Goal: Task Accomplishment & Management: Use online tool/utility

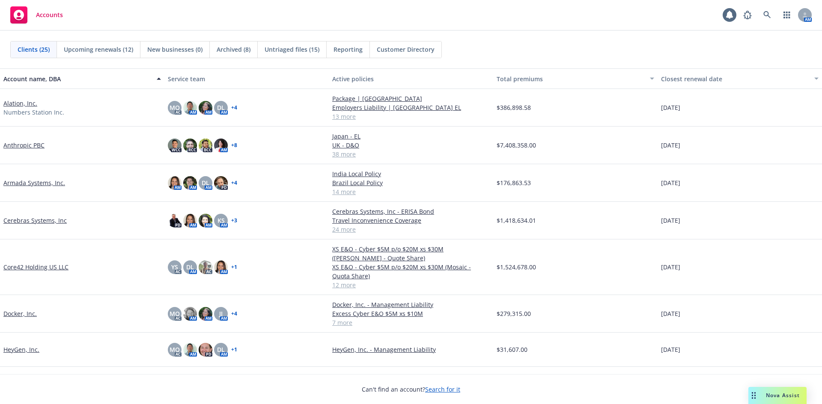
scroll to position [43, 0]
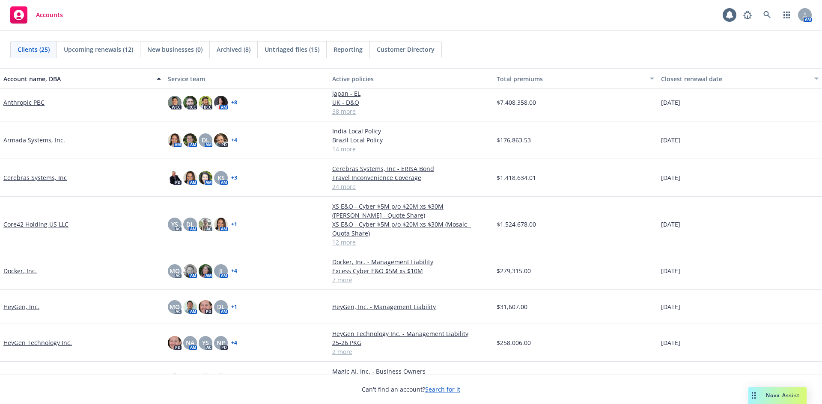
drag, startPoint x: 21, startPoint y: 312, endPoint x: 20, endPoint y: 308, distance: 4.4
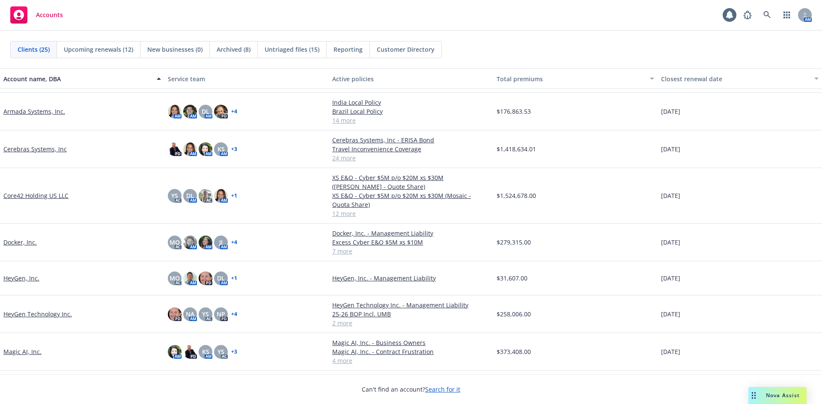
scroll to position [128, 0]
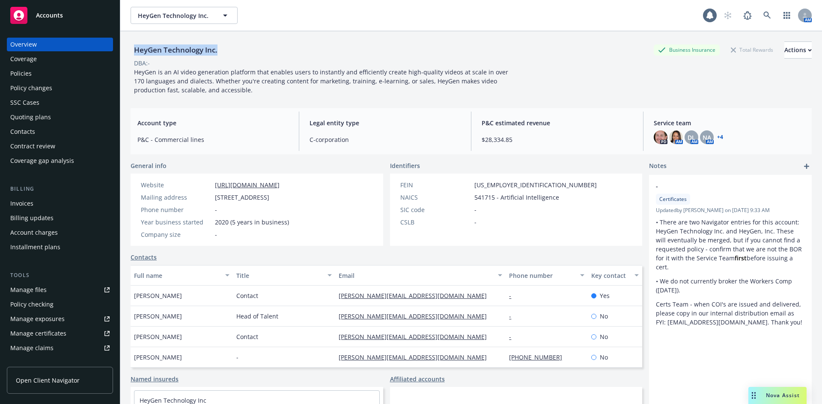
drag, startPoint x: 224, startPoint y: 53, endPoint x: 130, endPoint y: 52, distance: 93.7
click at [130, 52] on div "HeyGen Technology Inc. Business Insurance Total Rewards Actions DBA: - HeyGen i…" at bounding box center [471, 233] width 702 height 404
copy div "HeyGen Technology Inc."
click at [42, 68] on div "Policies" at bounding box center [59, 74] width 99 height 14
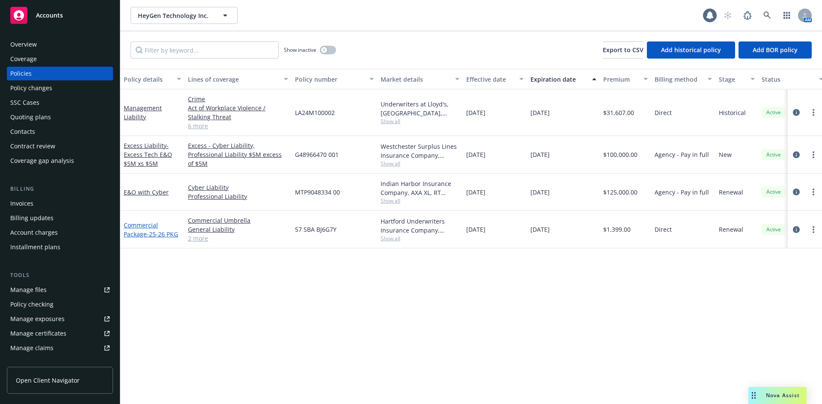
click at [138, 233] on link "Commercial Package - 25-26 PKG" at bounding box center [151, 229] width 54 height 17
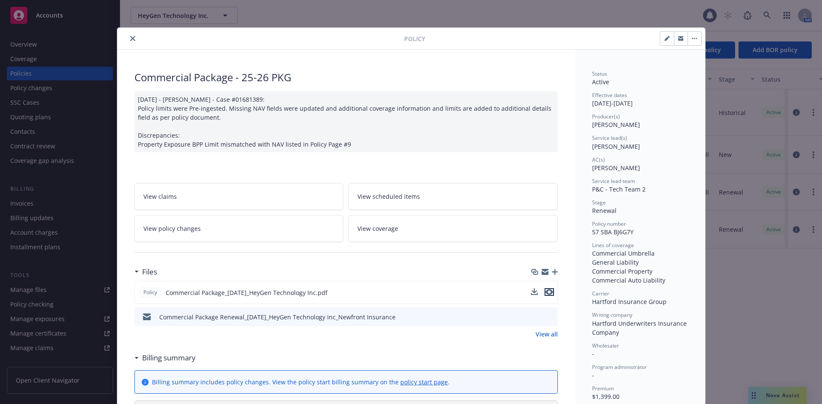
click at [549, 292] on icon "preview file" at bounding box center [549, 292] width 8 height 6
click at [660, 39] on button "button" at bounding box center [667, 39] width 14 height 14
select select "RENEWAL"
select select "12"
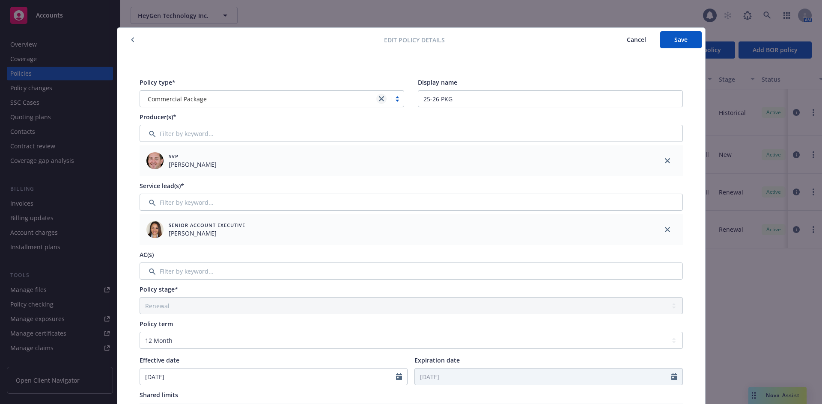
click at [379, 98] on icon "close" at bounding box center [381, 98] width 5 height 5
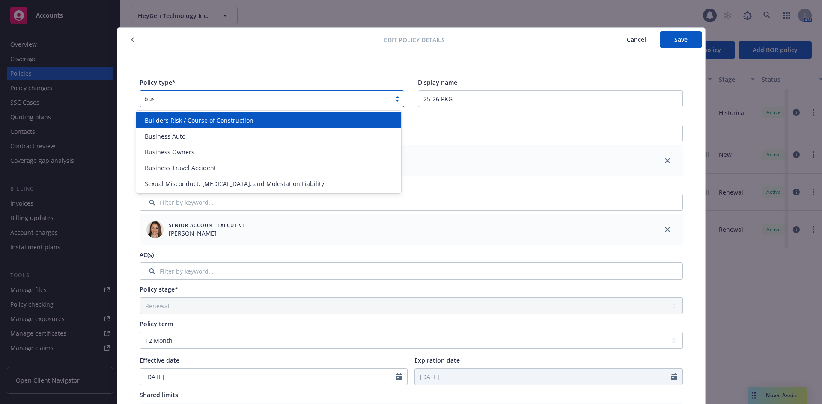
type input "busin"
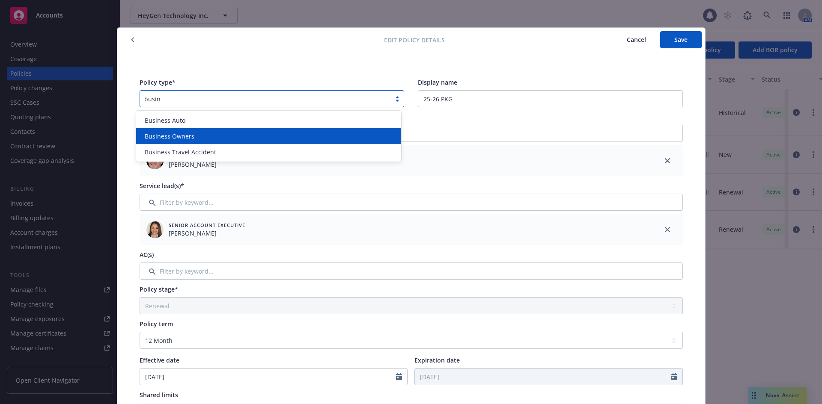
click at [317, 129] on div "Business Owners" at bounding box center [268, 136] width 265 height 16
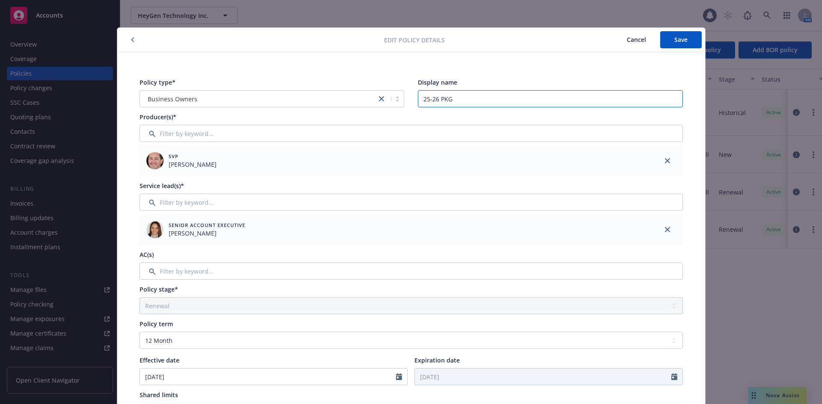
drag, startPoint x: 440, startPoint y: 100, endPoint x: 487, endPoint y: 103, distance: 46.8
click at [487, 103] on input "25-26 PKG" at bounding box center [550, 98] width 265 height 17
type input "25-26 BOP Incl. UMB"
click at [679, 38] on span "Save" at bounding box center [680, 40] width 13 height 8
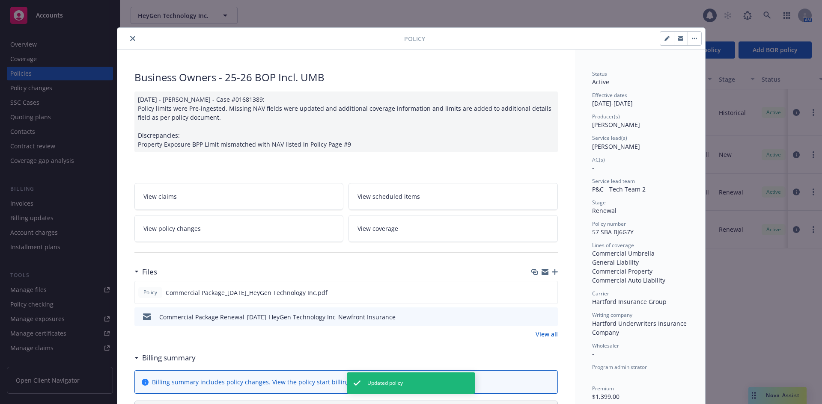
click at [660, 38] on button "button" at bounding box center [667, 39] width 14 height 14
select select "RENEWAL"
select select "12"
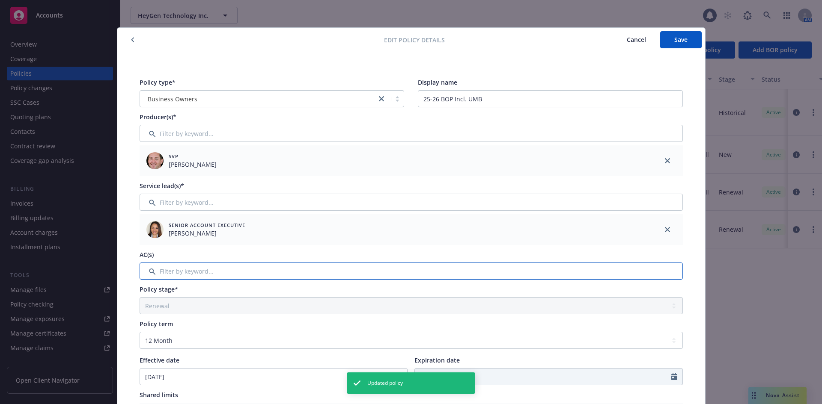
click at [265, 268] on input "Filter by keyword..." at bounding box center [411, 271] width 543 height 17
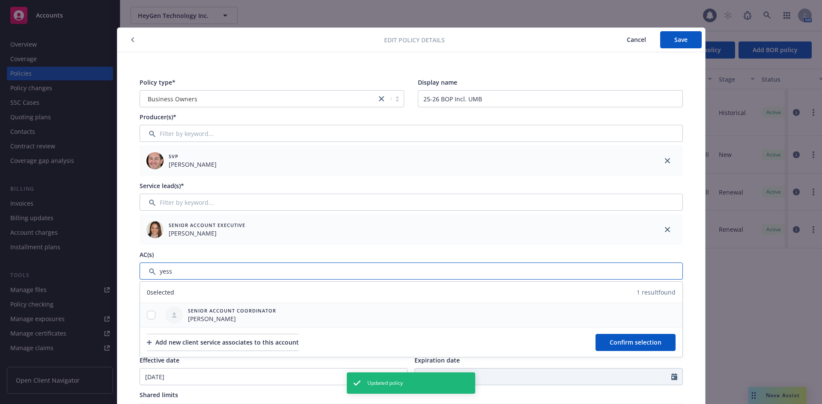
type input "yess"
click at [147, 318] on input "checkbox" at bounding box center [151, 315] width 9 height 9
checkbox input "true"
click at [614, 336] on button "Confirm selection" at bounding box center [635, 342] width 80 height 17
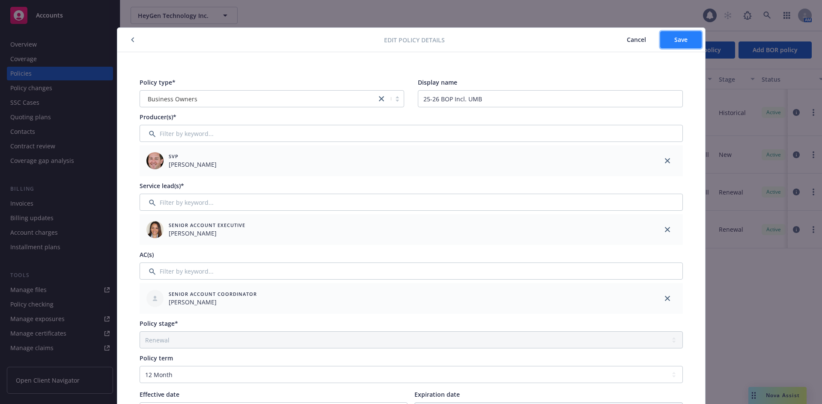
click at [673, 45] on button "Save" at bounding box center [681, 39] width 42 height 17
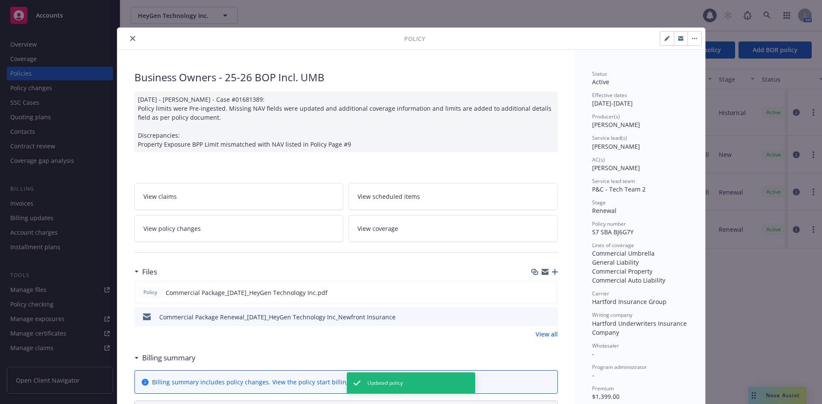
click at [130, 36] on icon "close" at bounding box center [132, 38] width 5 height 5
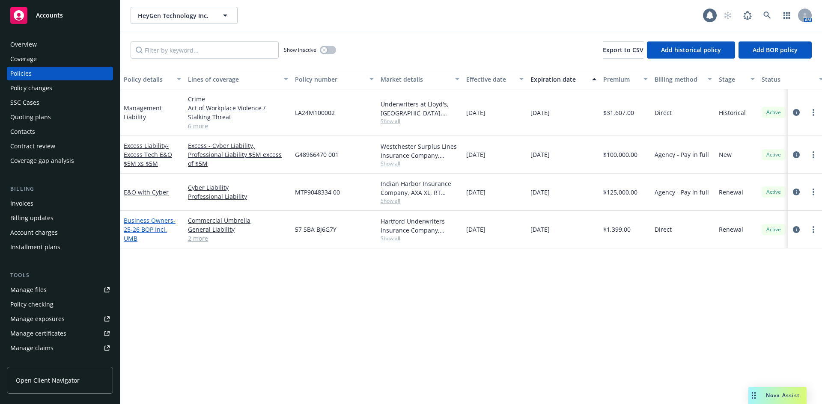
click at [155, 218] on link "Business Owners - 25-26 BOP Incl. UMB" at bounding box center [150, 230] width 52 height 26
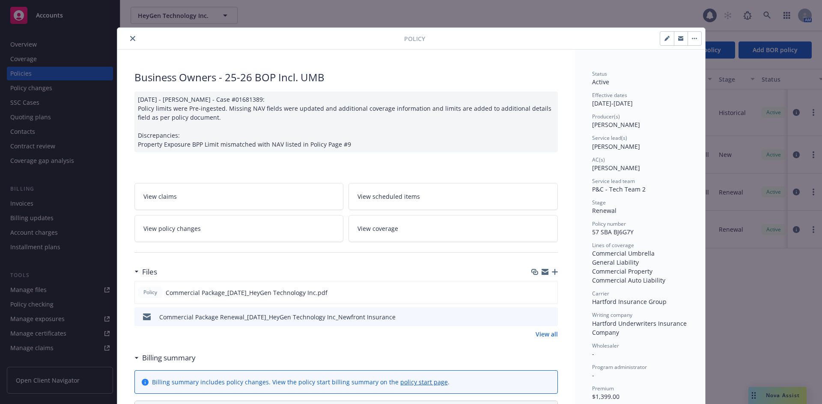
scroll to position [26, 0]
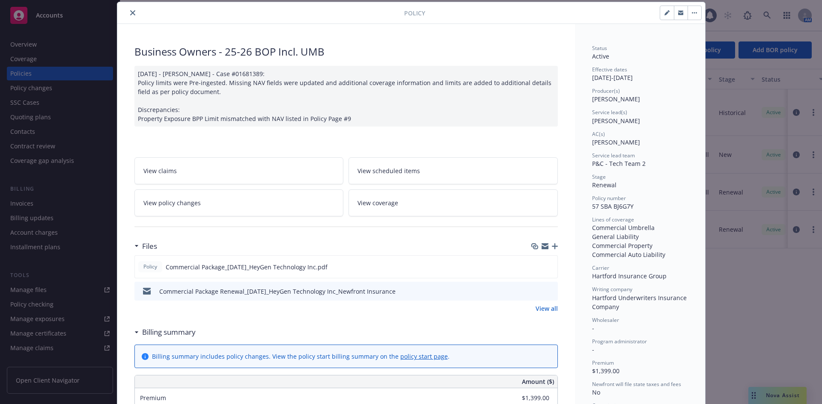
click at [544, 308] on link "View all" at bounding box center [546, 308] width 22 height 9
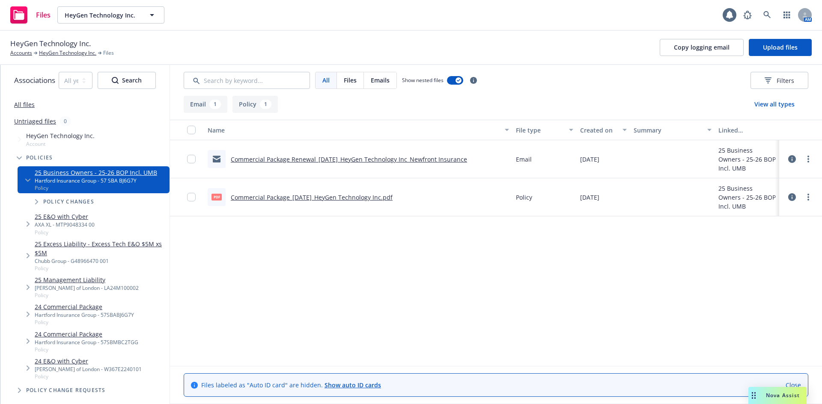
click at [793, 158] on icon at bounding box center [792, 159] width 8 height 8
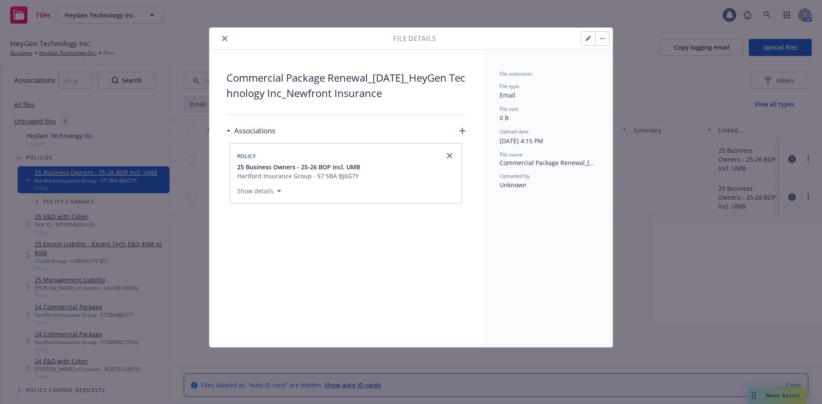
click at [584, 41] on button "button" at bounding box center [588, 39] width 14 height 14
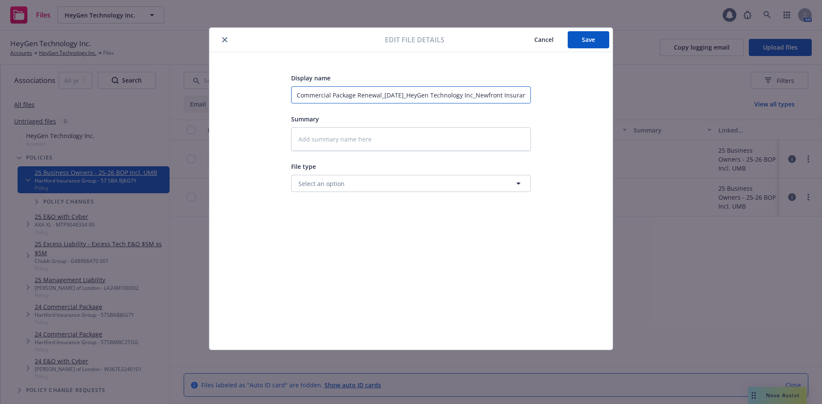
drag, startPoint x: 352, startPoint y: 95, endPoint x: 259, endPoint y: 86, distance: 94.1
click at [251, 95] on div "Display name Commercial Package Renewal_08-14-2025_HeyGen Technology Inc_Newfro…" at bounding box center [410, 201] width 369 height 257
type textarea "x"
type input "B Renewal_08-14-2025_HeyGen Technology Inc_Newfront Insurance"
type textarea "x"
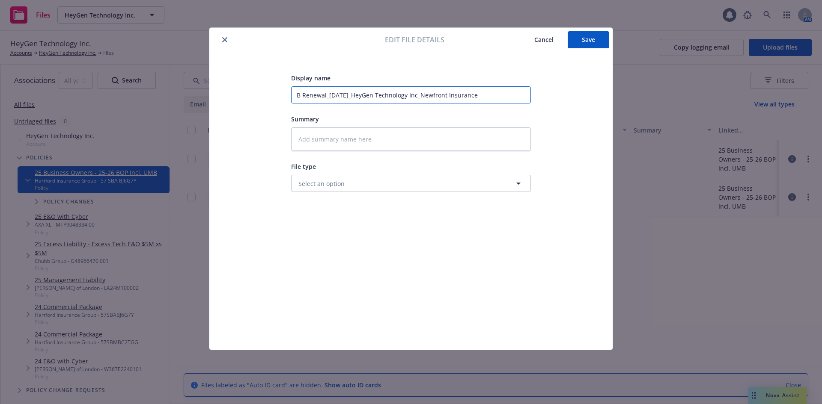
type input "BO Renewal_08-14-2025_HeyGen Technology Inc_Newfront Insurance"
type textarea "x"
type input "BOP Renewal_08-14-2025_HeyGen Technology Inc_Newfront Insurance"
click at [574, 46] on button "Save" at bounding box center [589, 39] width 42 height 17
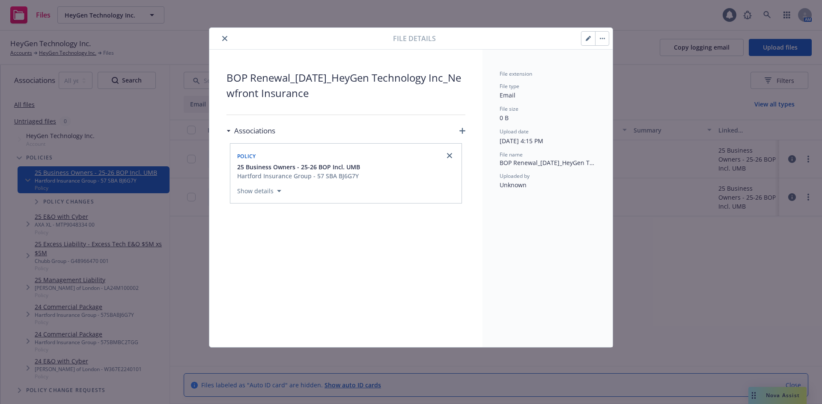
click at [222, 35] on div at bounding box center [303, 38] width 180 height 10
click at [226, 38] on icon "close" at bounding box center [224, 38] width 5 height 5
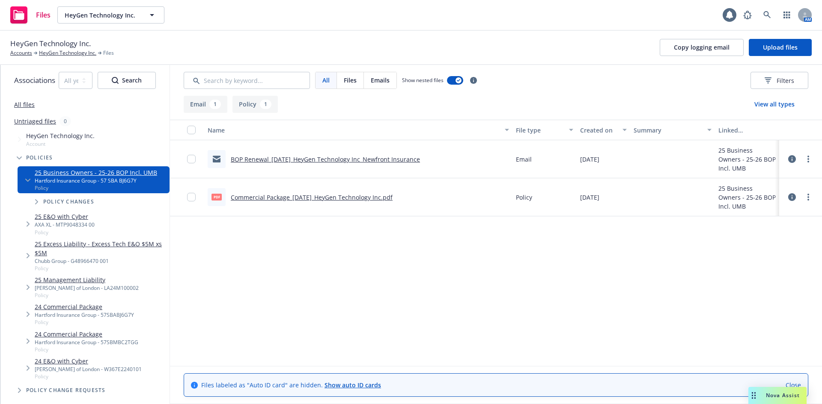
click at [789, 199] on icon at bounding box center [792, 197] width 8 height 8
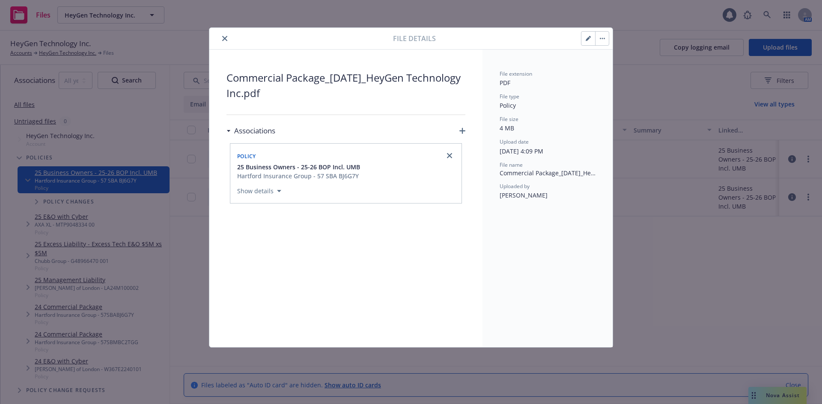
click at [586, 39] on icon "button" at bounding box center [588, 38] width 5 height 5
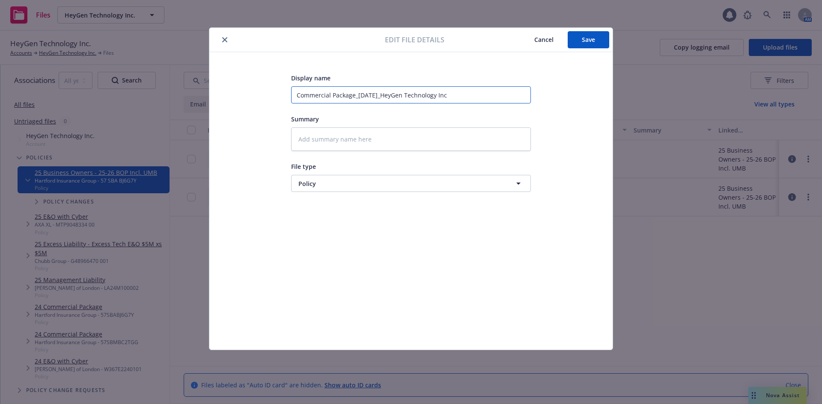
drag, startPoint x: 391, startPoint y: 95, endPoint x: 214, endPoint y: 91, distance: 176.8
click at [214, 91] on div "Display name Commercial Package_08-14-2025_HeyGen Technology Inc Summary File t…" at bounding box center [410, 201] width 403 height 298
drag, startPoint x: 470, startPoint y: 97, endPoint x: 154, endPoint y: 89, distance: 316.4
click at [154, 89] on div "Edit file details Cancel Save Display name Commercial Package_08-14-2025_HeyGen…" at bounding box center [411, 202] width 822 height 404
type textarea "x"
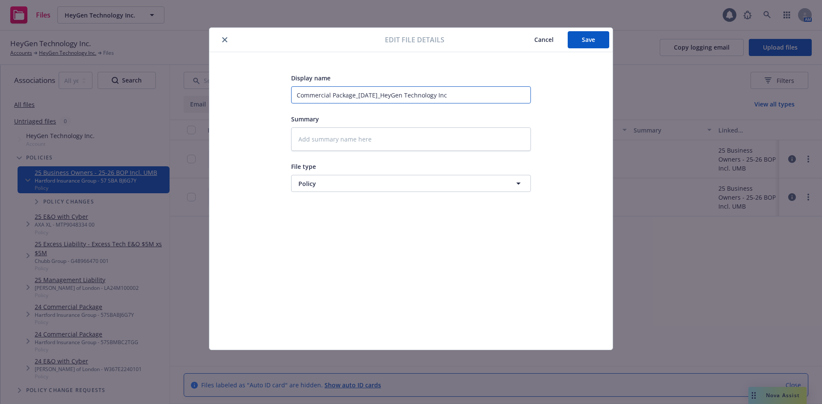
type input "2"
type textarea "x"
type input "25"
type textarea "x"
type input "25-"
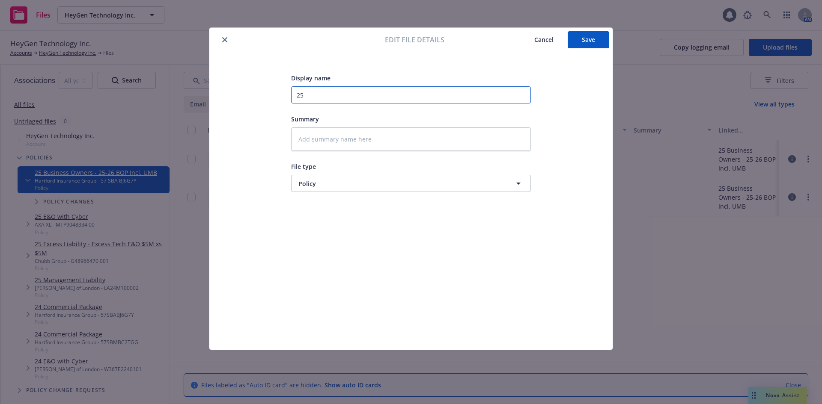
type textarea "x"
type input "25-2"
type textarea "x"
type input "25-26"
type textarea "x"
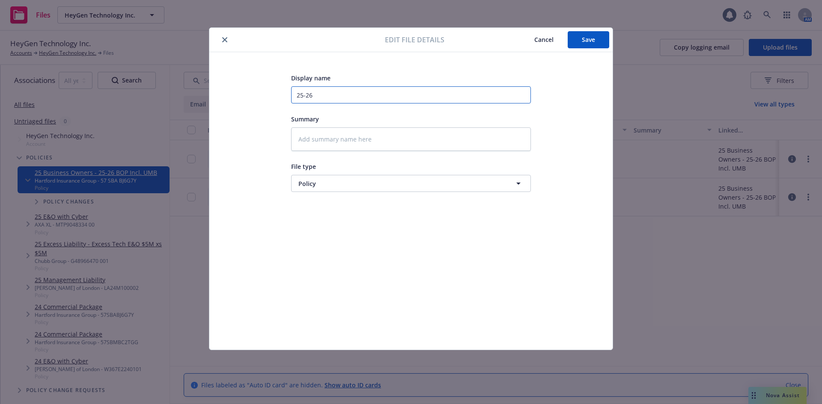
type input "25-26"
type textarea "x"
type input "25-26 B"
type textarea "x"
type input "25-26 BO"
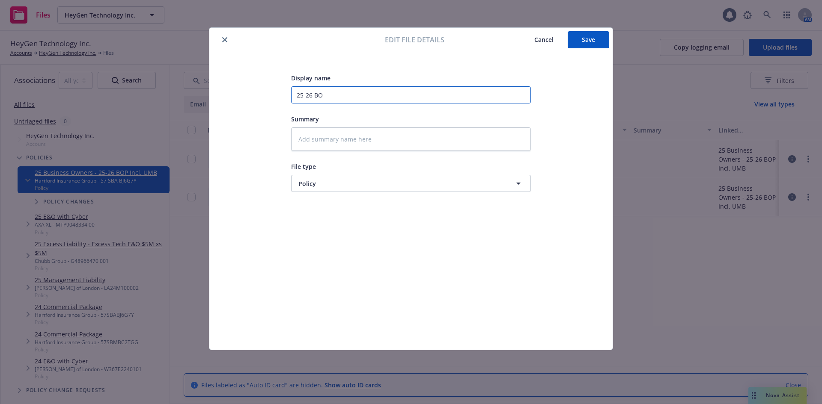
type textarea "x"
type input "25-26 BOP"
type textarea "x"
type input "25-26 BOP P"
type textarea "x"
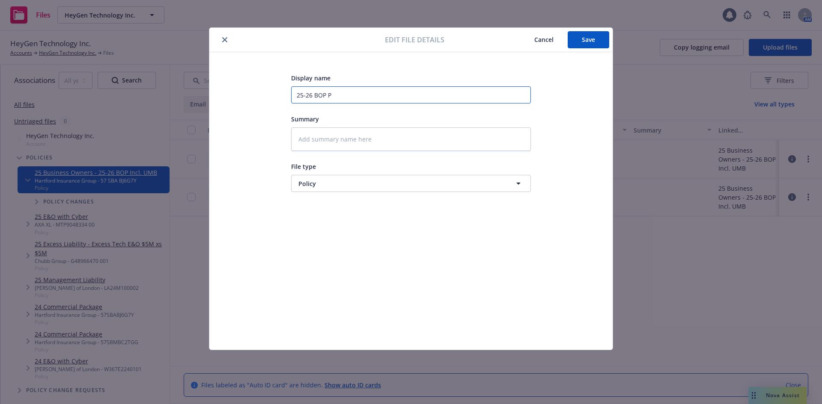
type input "25-26 BOP Po"
type textarea "x"
type input "25-26 BOP P"
type textarea "x"
type input "25-26 BOP"
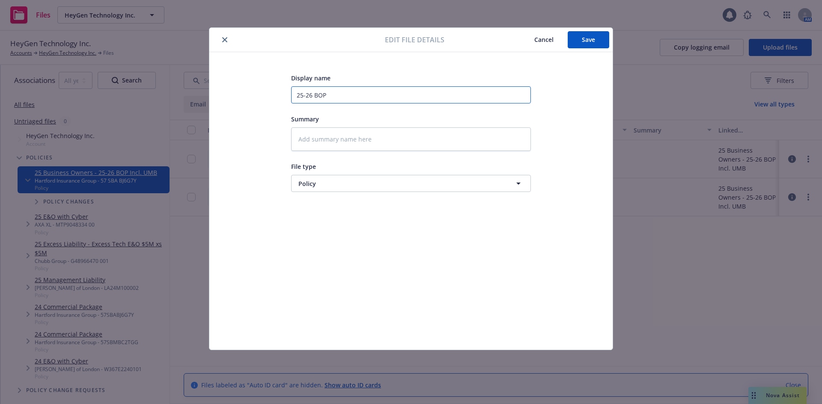
type textarea "x"
type input "25-26 BOP H"
type textarea "x"
type input "25-26 BOP Ha"
type textarea "x"
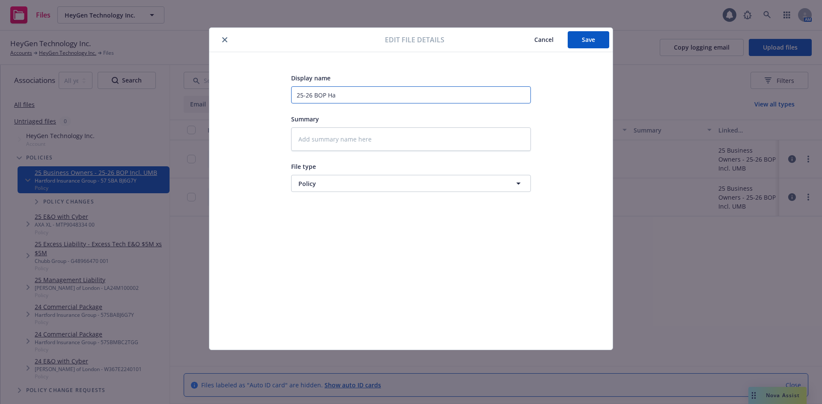
type input "25-26 BOP Har"
type textarea "x"
type input "25-26 BOP Hart"
type textarea "x"
type input "25-26 BOP Hartf"
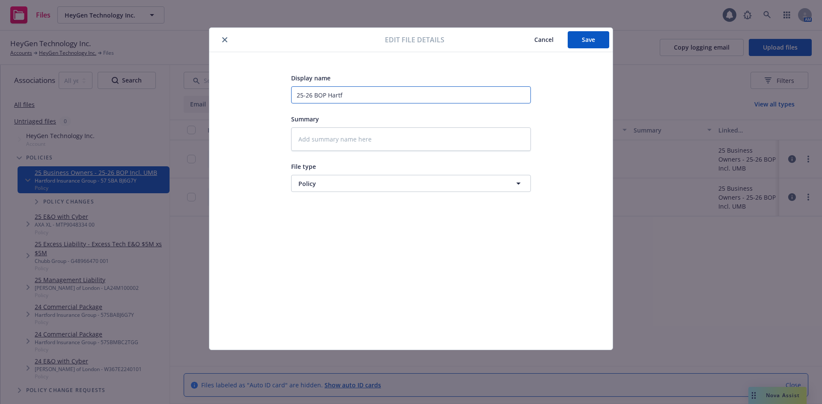
type textarea "x"
type input "25-26 BOP Hartfo"
type textarea "x"
type input "25-26 BOP Hartfor"
type textarea "x"
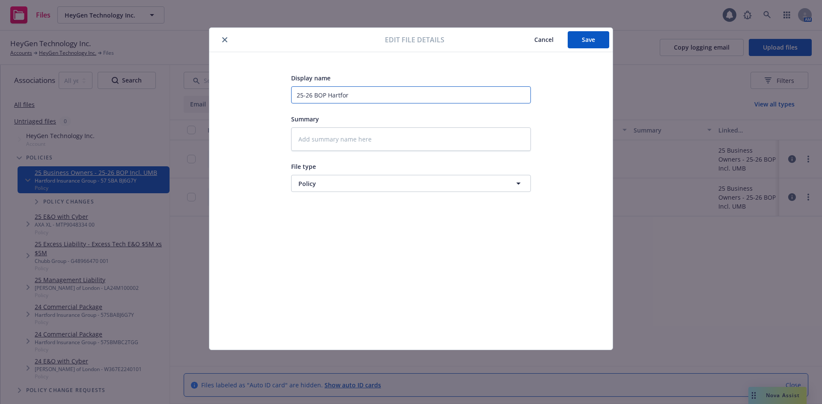
type input "25-26 BOP Hartford"
type textarea "x"
type input "25-26 BOP Hartford"
type textarea "x"
type input "25-26 BOP Hartford P"
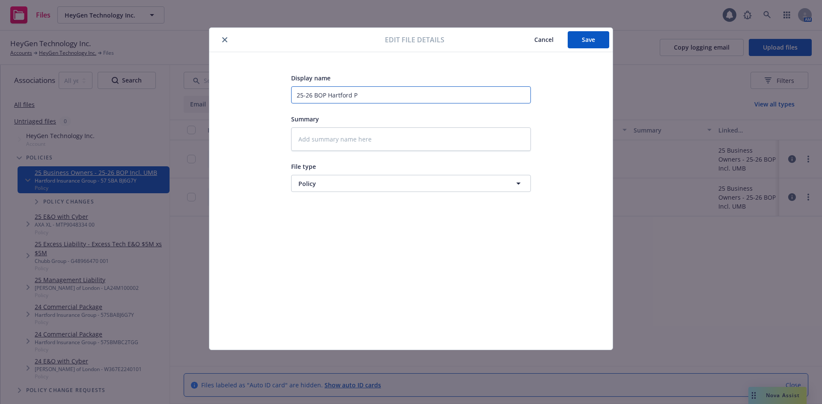
type textarea "x"
type input "25-26 BOP Hartford Po"
type textarea "x"
type input "25-26 BOP Hartford Pol"
type textarea "x"
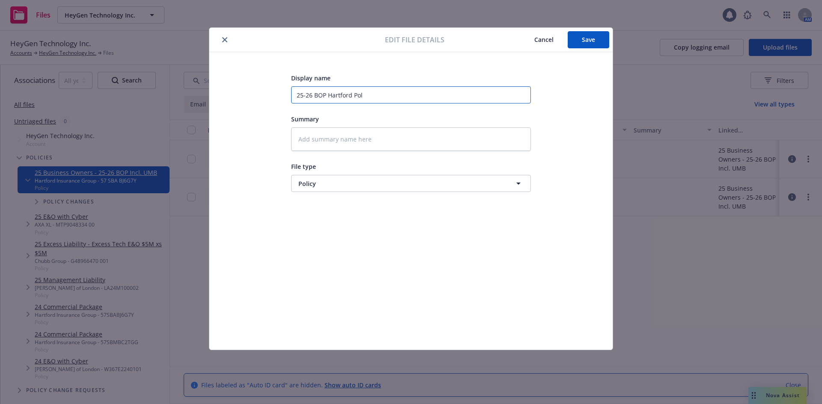
type input "25-26 BOP Hartford Poli"
type textarea "x"
type input "25-26 BOP Hartford Polic"
type textarea "x"
type input "25-26 BOP Hartford Policy"
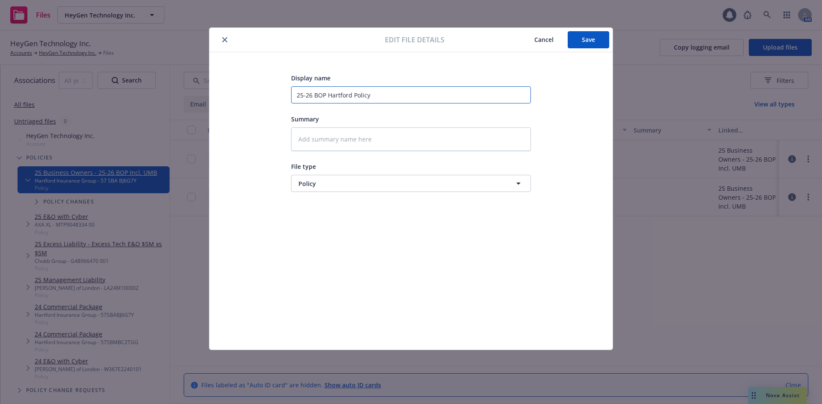
type textarea "x"
type input "25-26 BOP Hartford Policy"
click at [327, 93] on input "25-26 BOP Hartford Policy" at bounding box center [411, 94] width 240 height 17
type textarea "x"
type input "25-26 BOP -Hartford Policy"
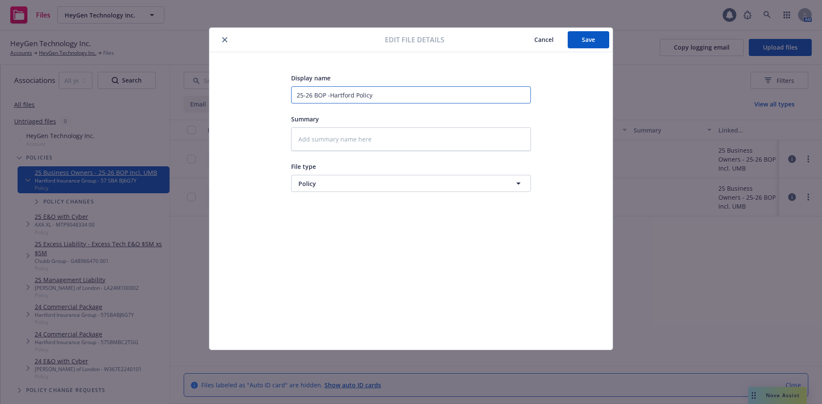
type textarea "x"
type input "25-26 BOP - Hartford Policy"
click at [591, 44] on button "Save" at bounding box center [589, 39] width 42 height 17
type textarea "x"
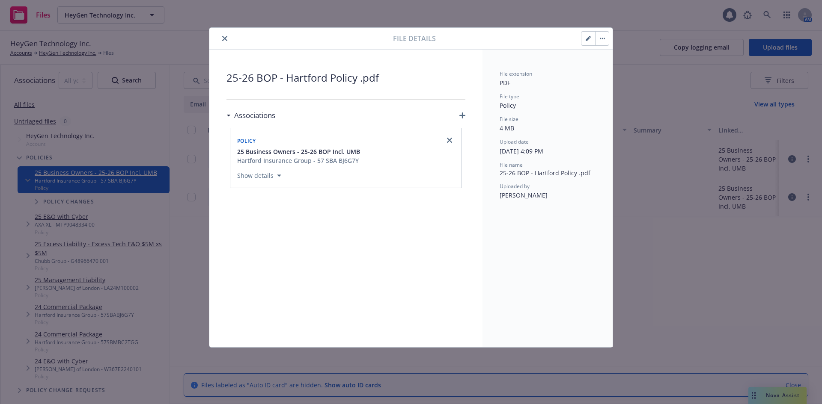
click at [226, 40] on icon "close" at bounding box center [224, 38] width 5 height 5
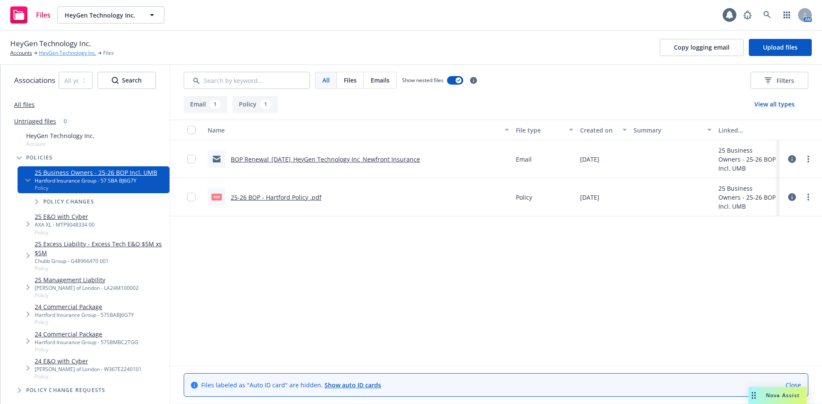
click at [82, 54] on link "HeyGen Technology Inc." at bounding box center [67, 53] width 57 height 8
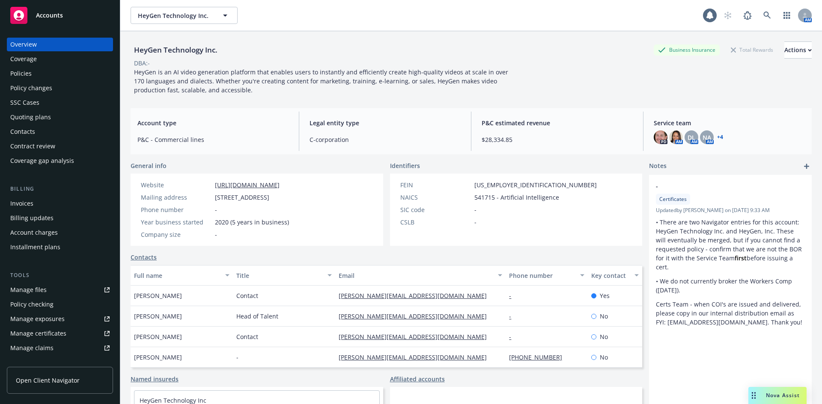
click at [540, 77] on div "HeyGen Technology Inc. Business Insurance Total Rewards Actions DBA: - HeyGen i…" at bounding box center [471, 68] width 681 height 53
click at [52, 79] on div "Policies" at bounding box center [59, 74] width 99 height 14
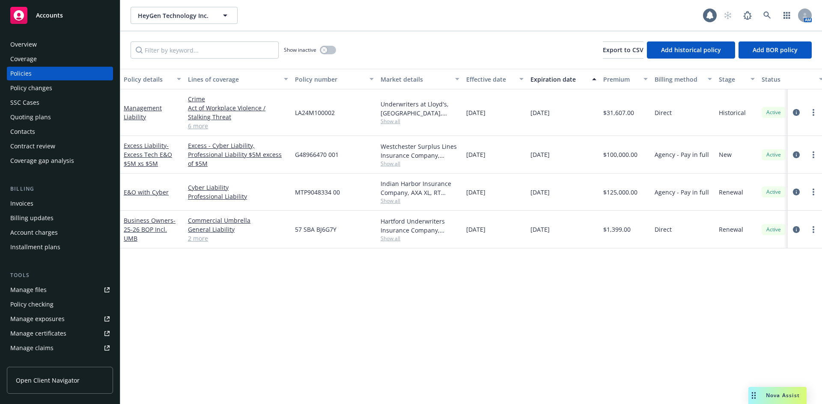
click at [56, 45] on div "Overview" at bounding box center [59, 45] width 99 height 14
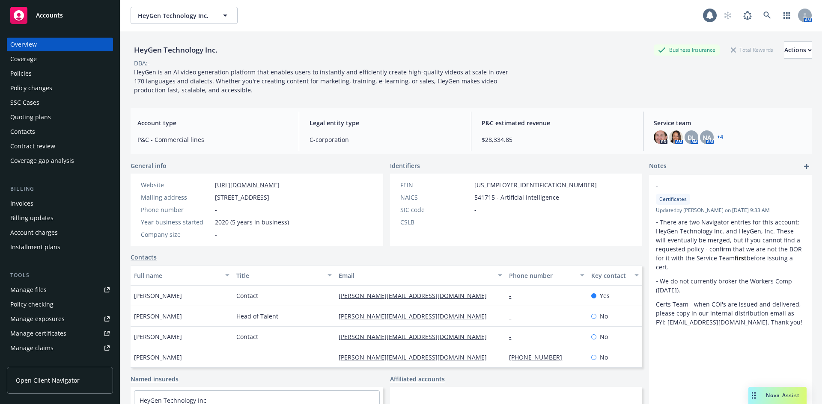
click at [53, 120] on div "Quoting plans" at bounding box center [59, 117] width 99 height 14
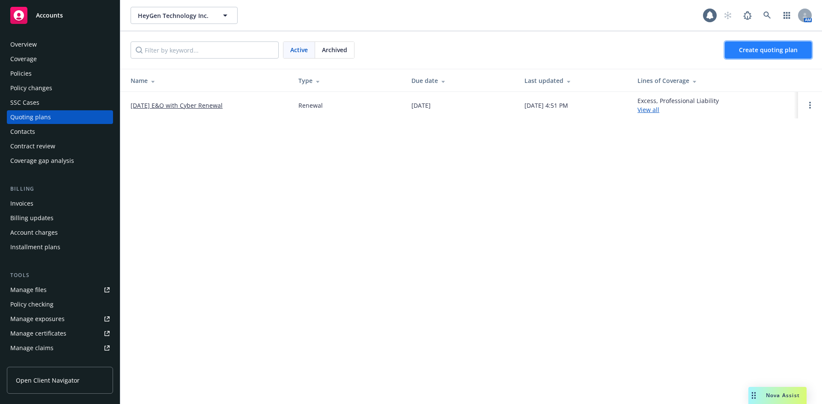
click at [752, 42] on link "Create quoting plan" at bounding box center [768, 50] width 87 height 17
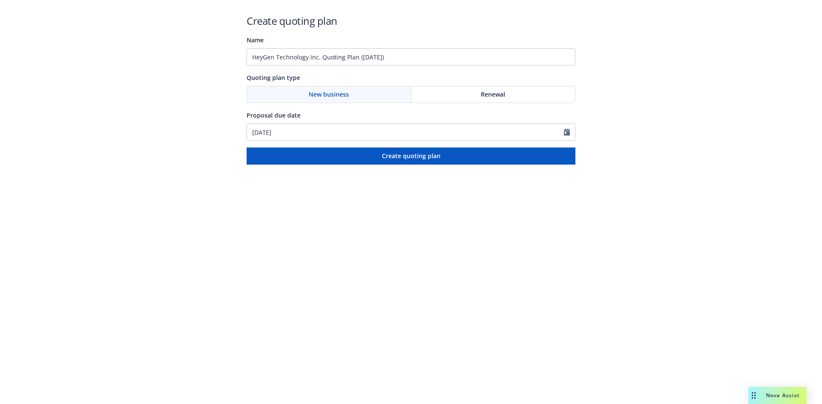
click at [473, 94] on div "Renewal" at bounding box center [493, 94] width 164 height 16
drag, startPoint x: 315, startPoint y: 61, endPoint x: 174, endPoint y: 65, distance: 141.3
click at [174, 65] on div "Create quoting plan Name HeyGen Technology Inc. Quoting Plan ([DATE]) Quoting p…" at bounding box center [411, 82] width 822 height 165
paste input "[DATE] Management Liability Renewal"
type input "[DATE] Management Liability Renewal"
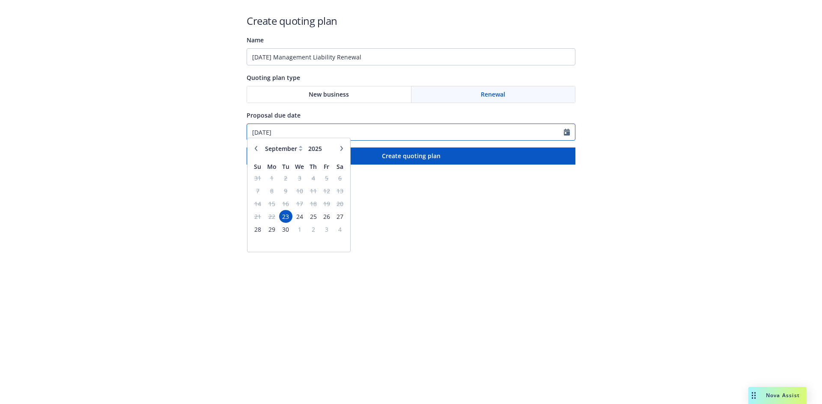
click at [332, 136] on input "[DATE]" at bounding box center [405, 132] width 317 height 16
click at [339, 155] on icon "button" at bounding box center [341, 152] width 5 height 5
click at [339, 154] on icon "button" at bounding box center [341, 152] width 5 height 5
select select "12"
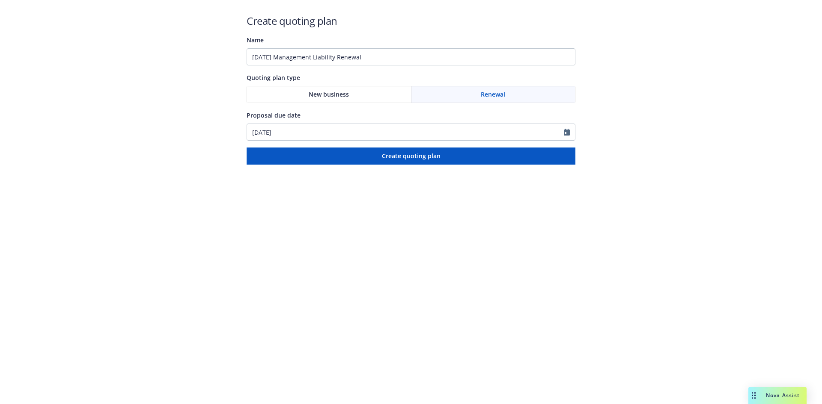
drag, startPoint x: 56, startPoint y: 106, endPoint x: 113, endPoint y: 49, distance: 81.4
click at [56, 106] on div "Create quoting plan Name [DATE] Management Liability Renewal Quoting plan type …" at bounding box center [411, 82] width 822 height 165
click at [300, 132] on input "[DATE]" at bounding box center [405, 132] width 317 height 16
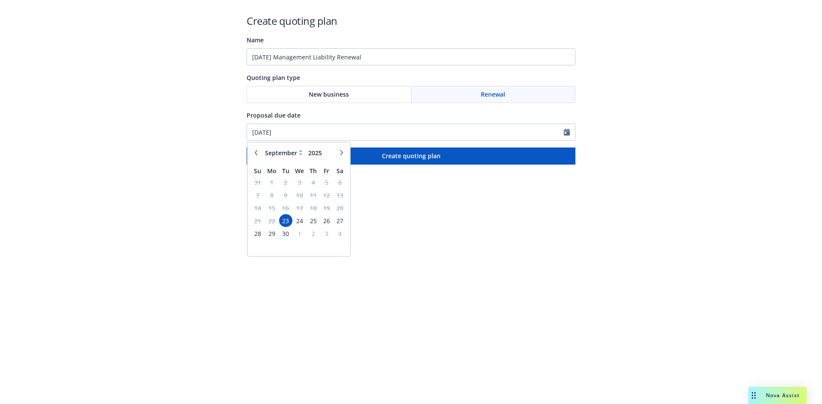
click at [341, 152] on icon "button" at bounding box center [341, 152] width 5 height 5
select select "1"
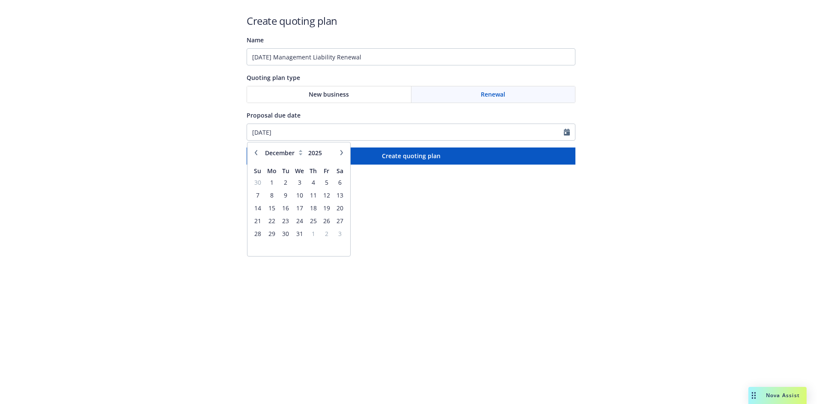
type input "2026"
click at [271, 208] on span "12" at bounding box center [271, 208] width 13 height 11
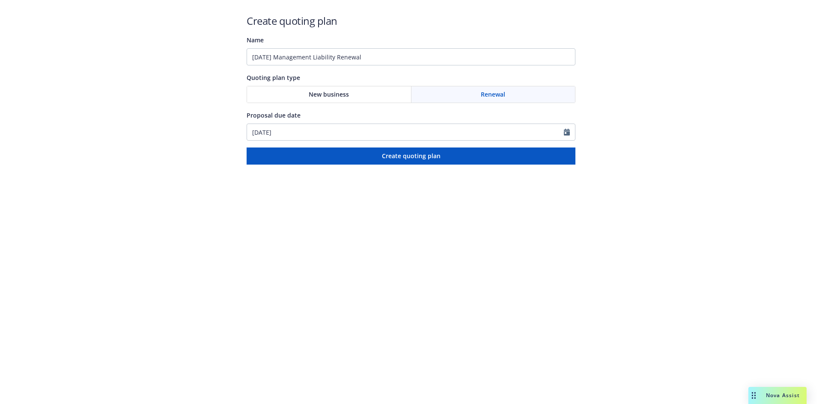
type input "[DATE]"
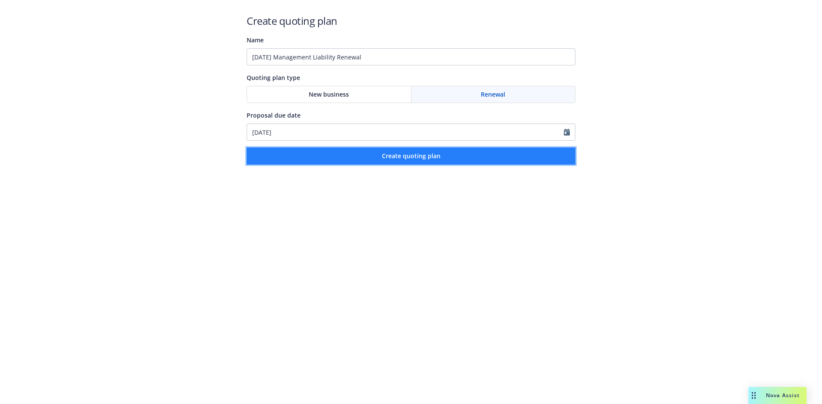
click at [405, 153] on span "Create quoting plan" at bounding box center [411, 156] width 59 height 8
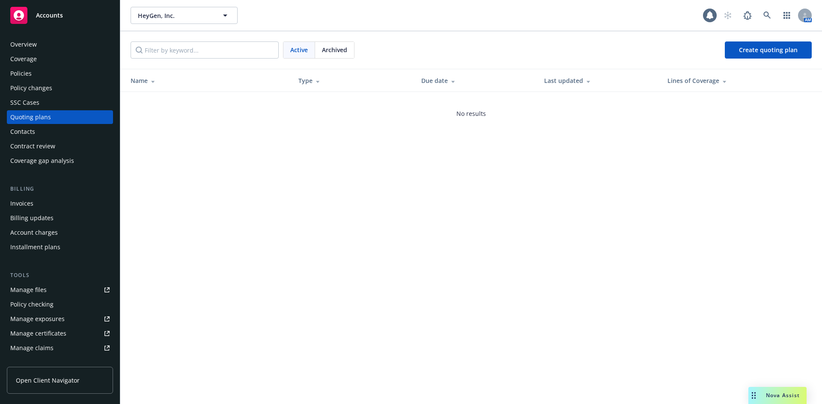
click at [345, 56] on div "Archived" at bounding box center [334, 50] width 39 height 16
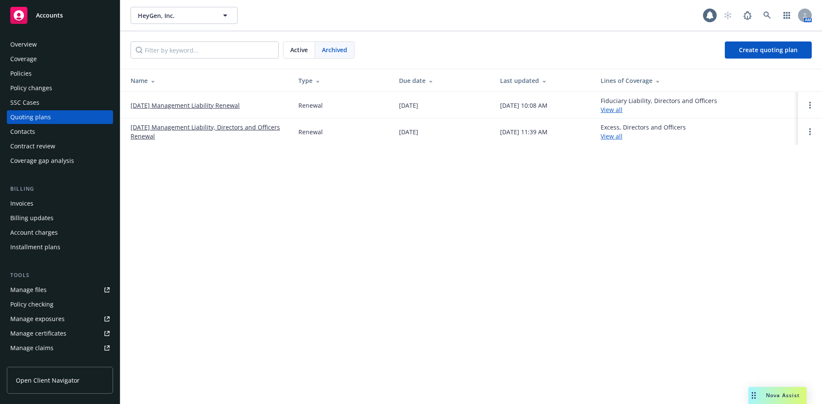
drag, startPoint x: 253, startPoint y: 104, endPoint x: 128, endPoint y: 102, distance: 125.0
click at [128, 102] on td "[DATE] Management Liability Renewal" at bounding box center [205, 105] width 171 height 27
copy link "[DATE] Management Liability Renewal"
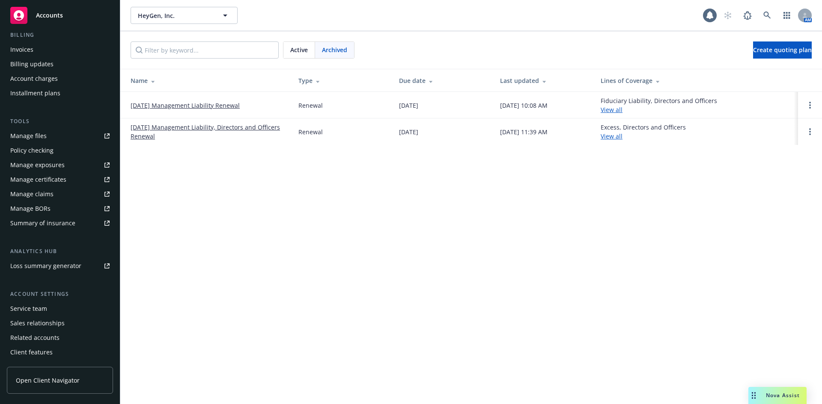
scroll to position [168, 0]
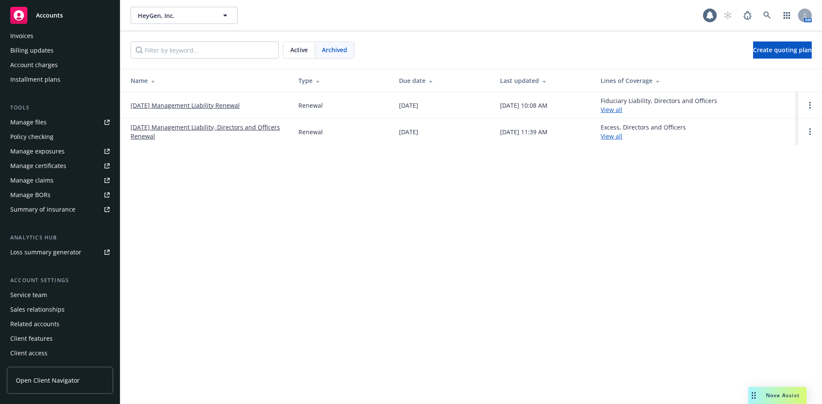
click at [27, 299] on div "Service team" at bounding box center [28, 295] width 37 height 14
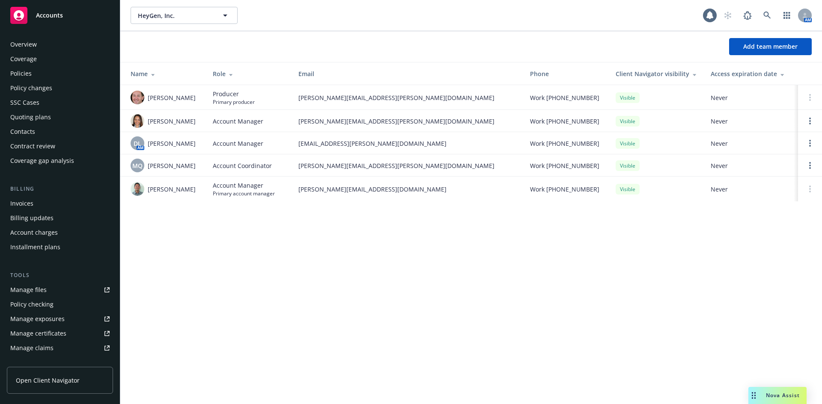
click at [49, 71] on div "Policies" at bounding box center [59, 74] width 99 height 14
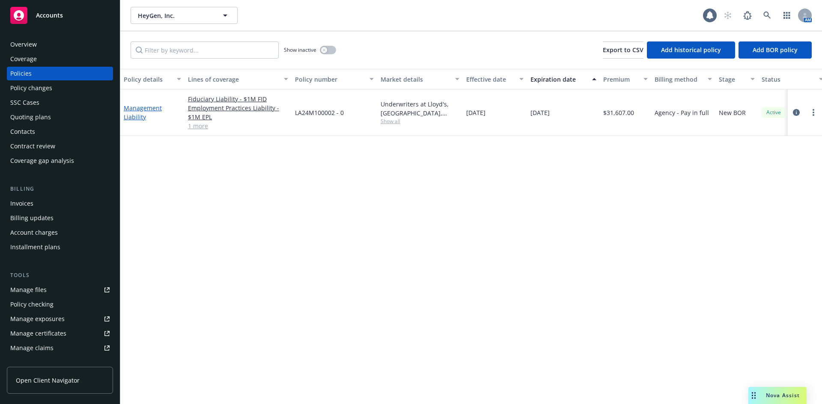
click at [138, 106] on link "Management Liability" at bounding box center [143, 112] width 38 height 17
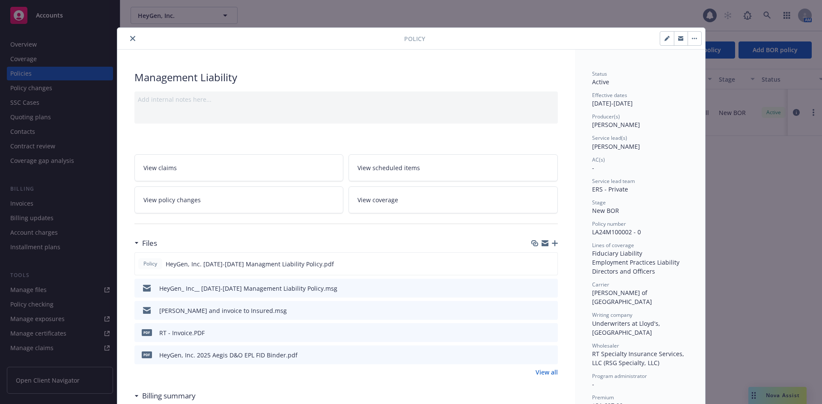
click at [130, 37] on icon "close" at bounding box center [132, 38] width 5 height 5
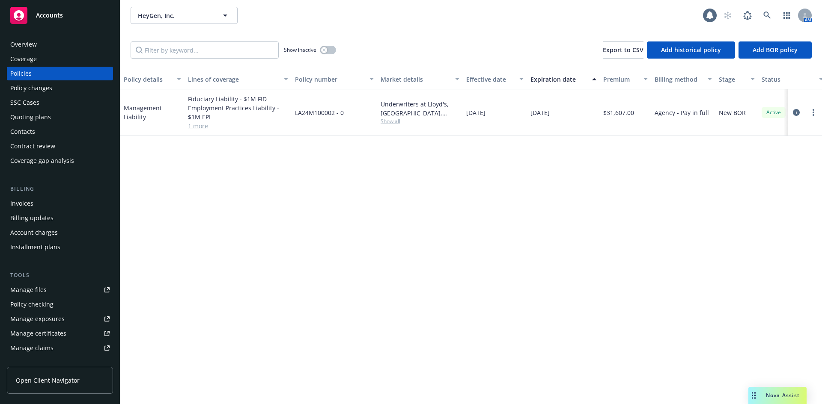
click at [151, 102] on div "Management Liability" at bounding box center [152, 112] width 64 height 47
click at [41, 118] on div "Quoting plans" at bounding box center [30, 117] width 41 height 14
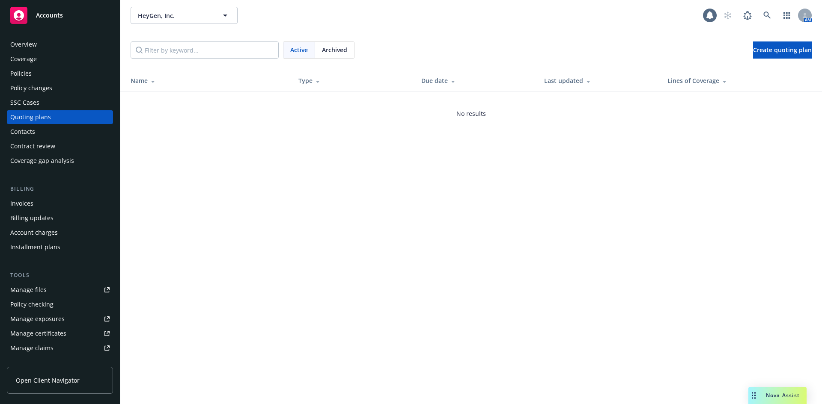
click at [331, 54] on span "Archived" at bounding box center [334, 49] width 25 height 9
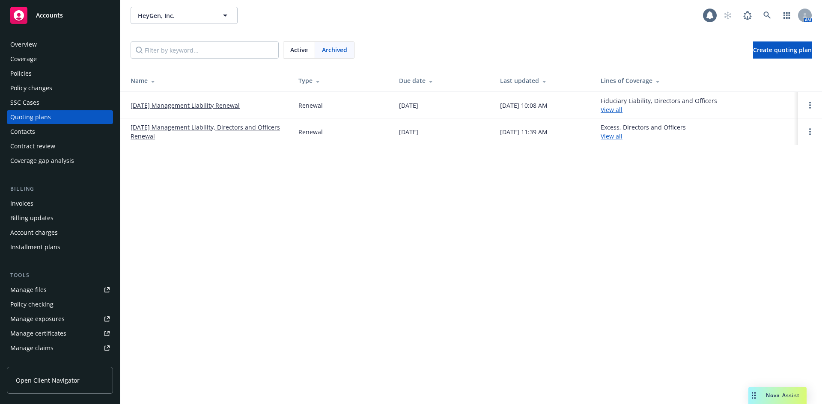
click at [184, 107] on link "[DATE] Management Liability Renewal" at bounding box center [185, 105] width 109 height 9
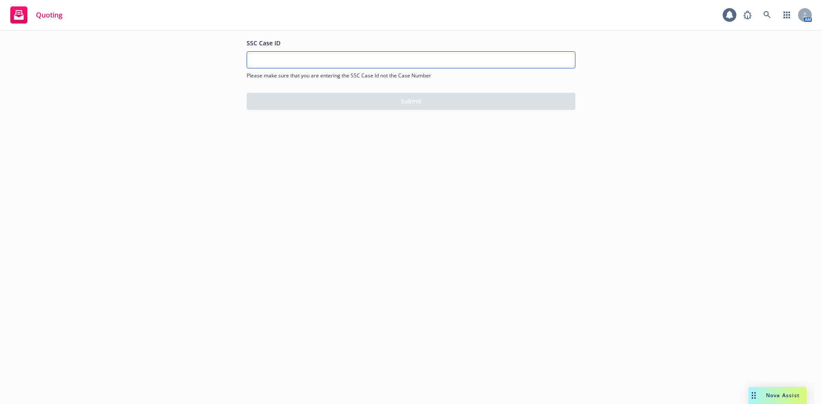
click at [391, 67] on input "SSC Case ID" at bounding box center [411, 60] width 328 height 16
paste input "500Vz00000ScLzTIAV"
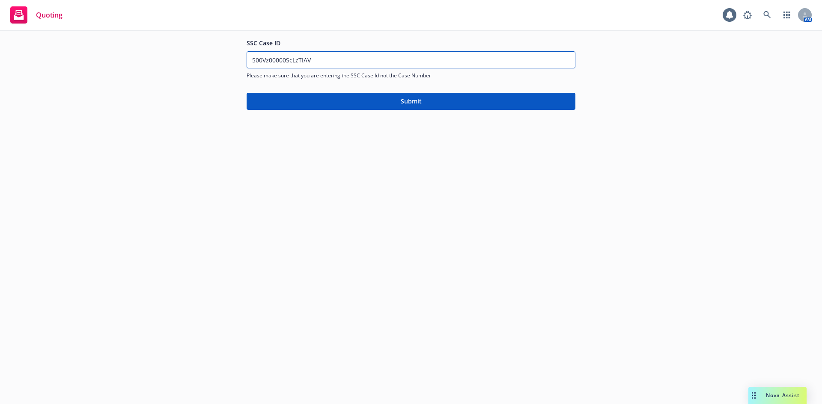
type input "500Vz00000ScLzTIAV"
click at [336, 95] on button "Submit" at bounding box center [411, 101] width 329 height 17
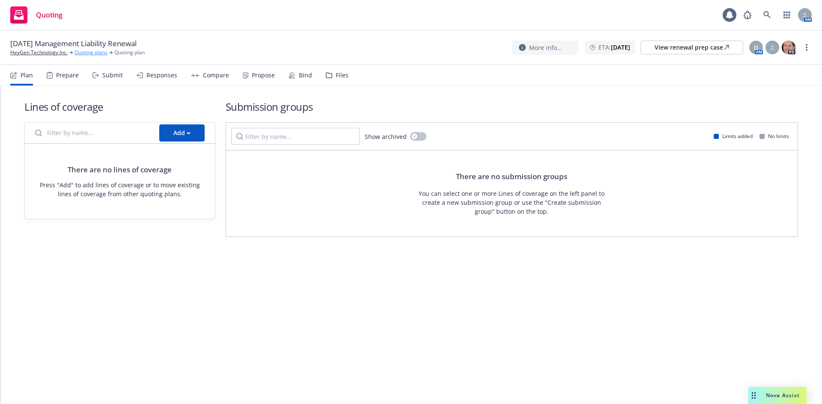
click at [82, 54] on link "Quoting plans" at bounding box center [90, 53] width 33 height 8
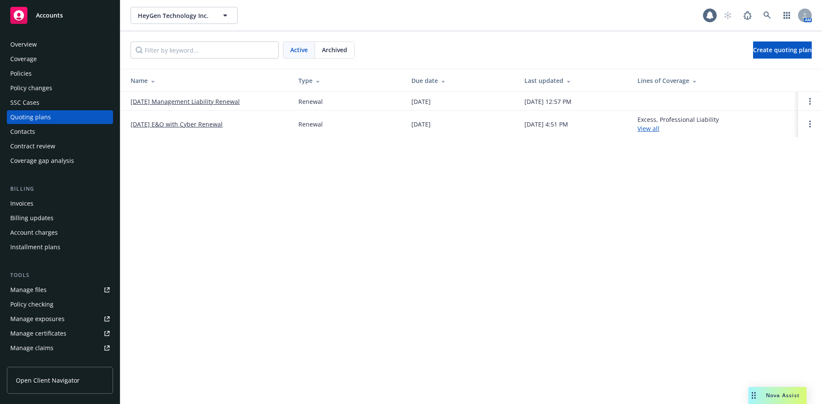
click at [201, 101] on link "[DATE] Management Liability Renewal" at bounding box center [185, 101] width 109 height 9
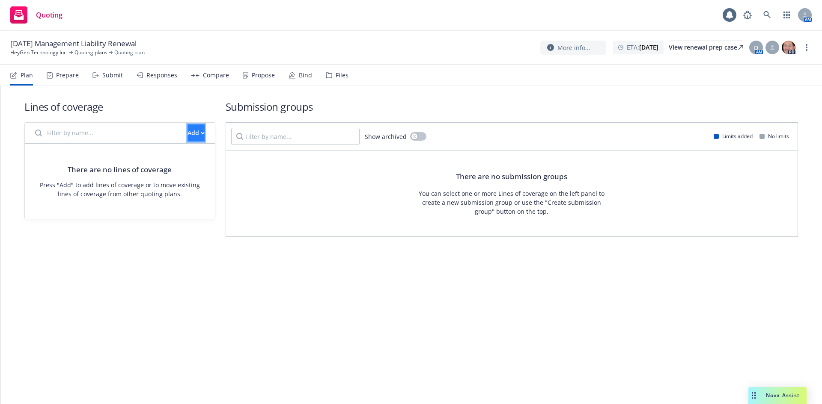
click at [188, 138] on div "Add" at bounding box center [195, 133] width 17 height 16
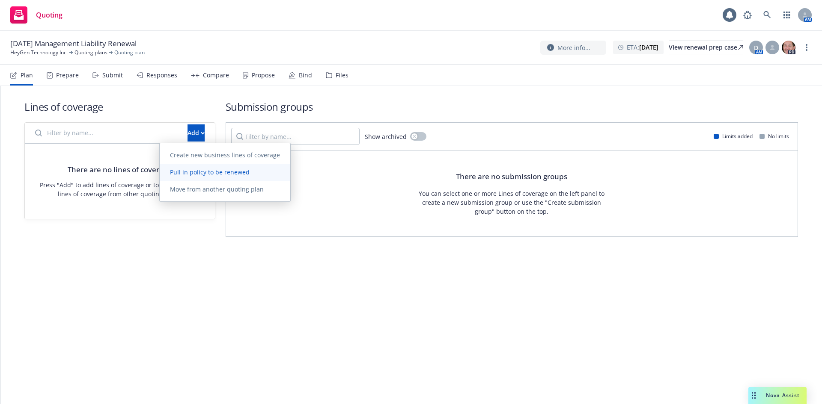
click at [193, 173] on span "Pull in policy to be renewed" at bounding box center [210, 172] width 100 height 8
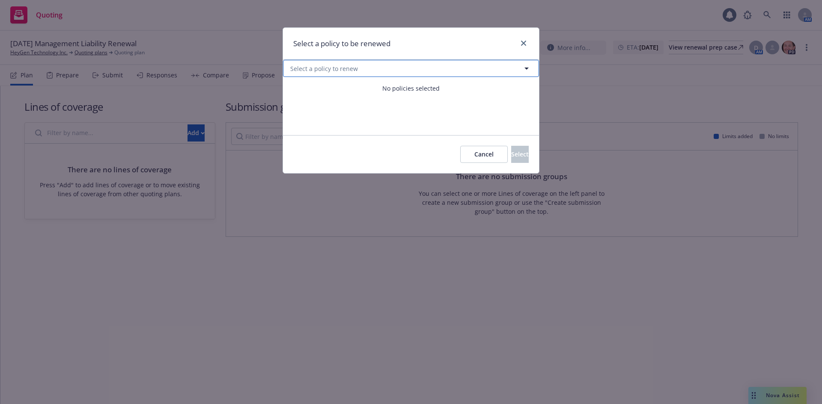
click at [353, 68] on span "Select a policy to renew" at bounding box center [324, 68] width 68 height 9
select select "ACTIVE"
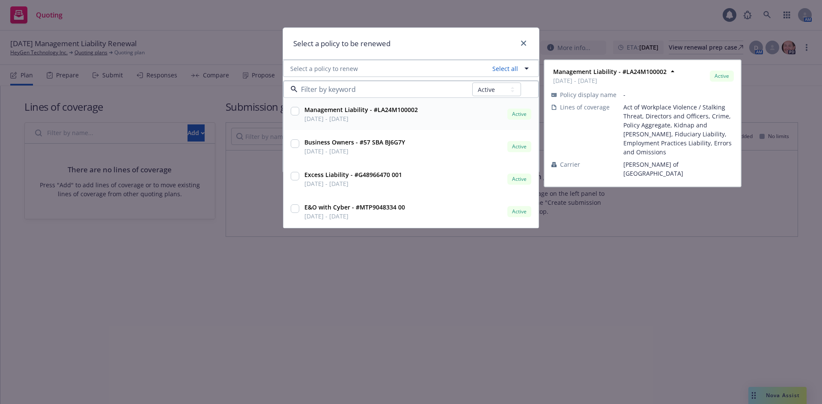
click at [298, 114] on input "checkbox" at bounding box center [295, 111] width 9 height 9
checkbox input "true"
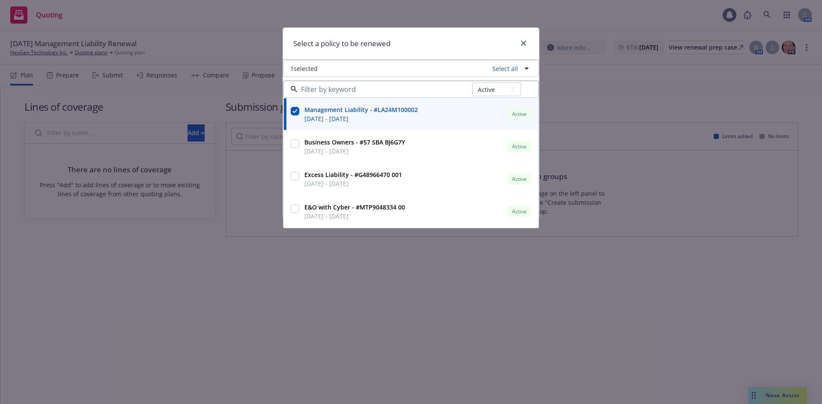
click at [440, 37] on div "Select a policy to be renewed" at bounding box center [411, 44] width 256 height 32
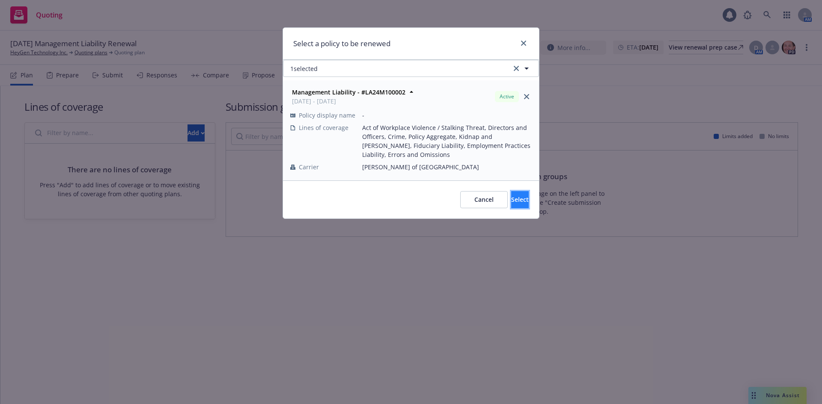
click at [511, 196] on span "Select" at bounding box center [520, 200] width 18 height 8
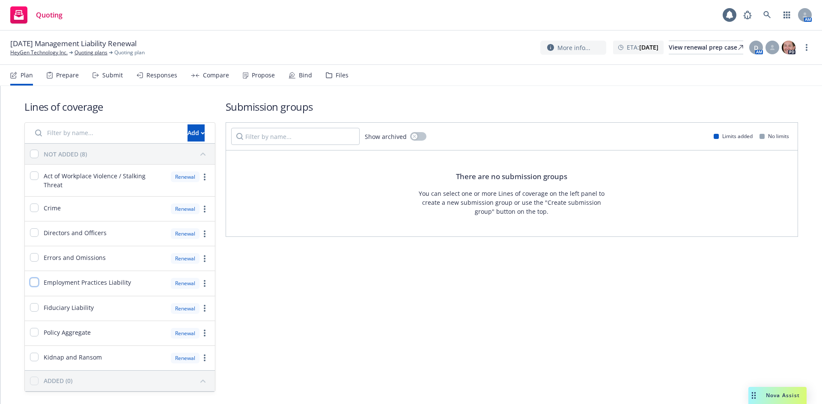
click at [37, 278] on input "checkbox" at bounding box center [34, 282] width 9 height 9
checkbox input "true"
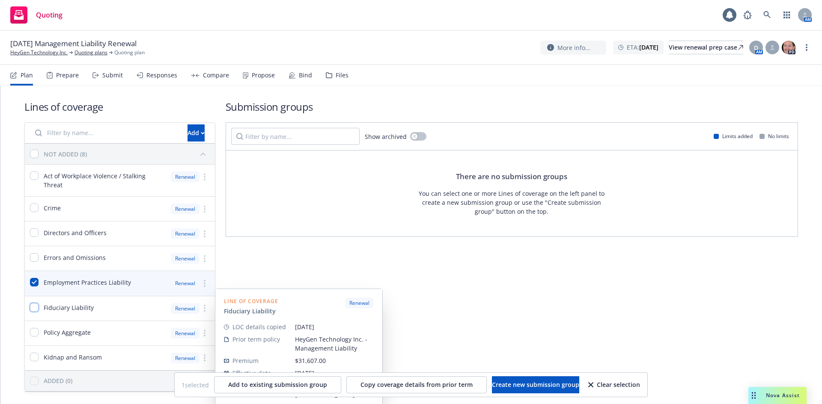
click at [33, 303] on input "checkbox" at bounding box center [34, 307] width 9 height 9
checkbox input "true"
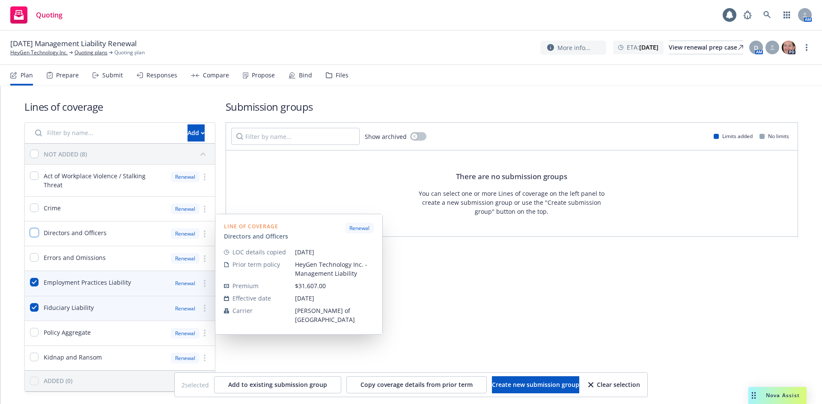
click at [37, 229] on input "checkbox" at bounding box center [34, 233] width 9 height 9
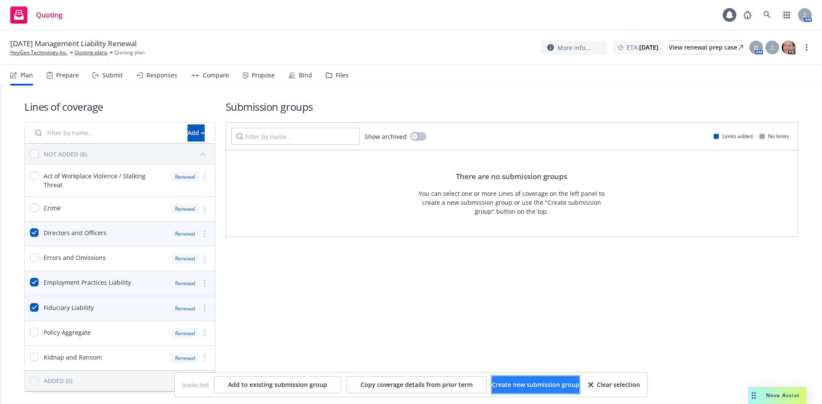
click at [501, 381] on span "Create new submission group" at bounding box center [535, 385] width 87 height 8
checkbox input "false"
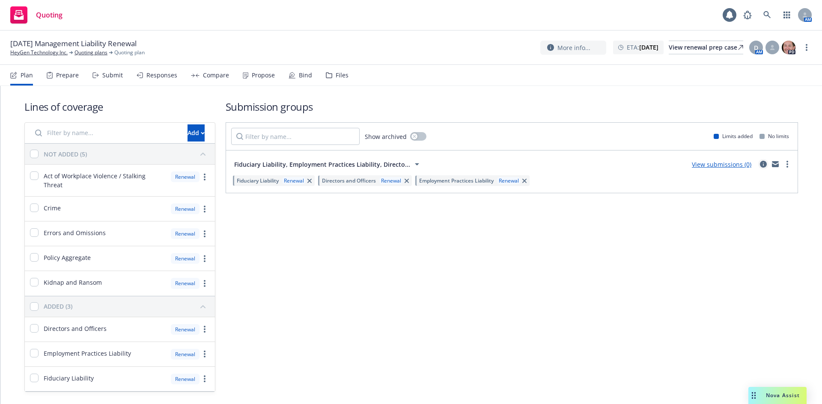
click at [760, 166] on icon "circleInformation" at bounding box center [763, 164] width 7 height 7
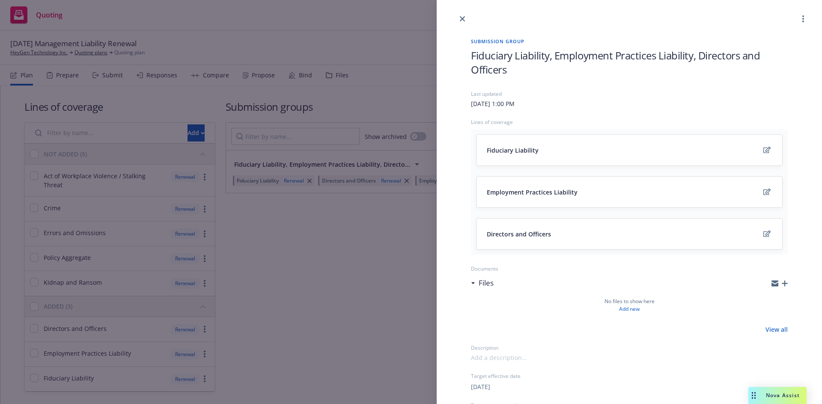
click at [542, 72] on span "Fiduciary Liability, Employment Practices Liability, Directors and Officers" at bounding box center [629, 62] width 317 height 28
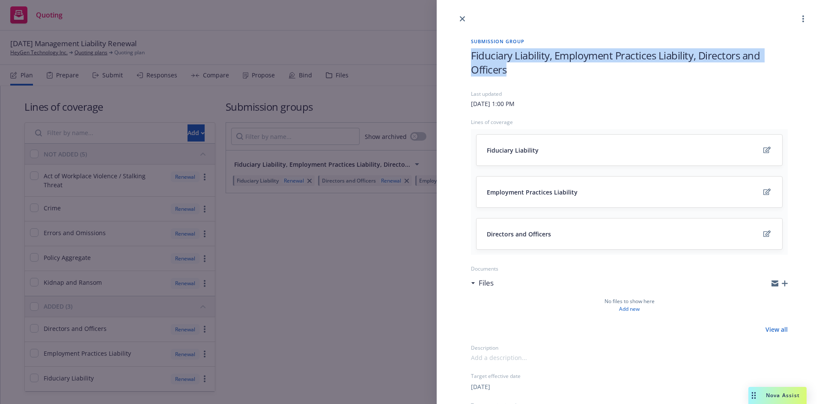
drag, startPoint x: 536, startPoint y: 72, endPoint x: 466, endPoint y: 28, distance: 83.5
click at [464, 28] on div "Submission group Fiduciary Liability, Employment Practices Liability, Directors…" at bounding box center [629, 306] width 344 height 564
paste span
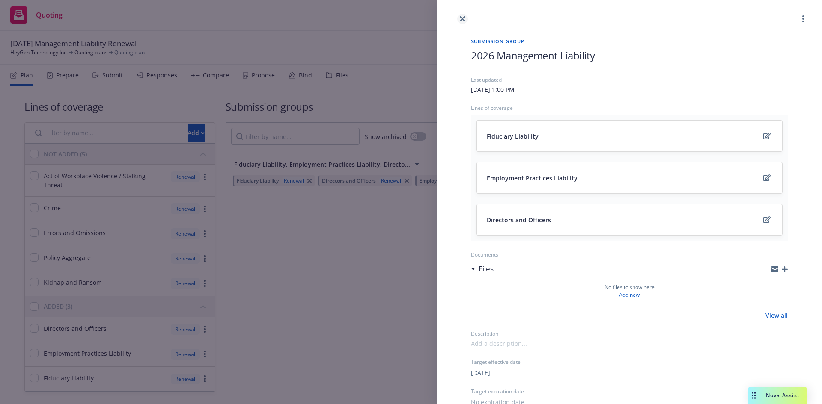
click at [458, 18] on link "close" at bounding box center [462, 19] width 10 height 10
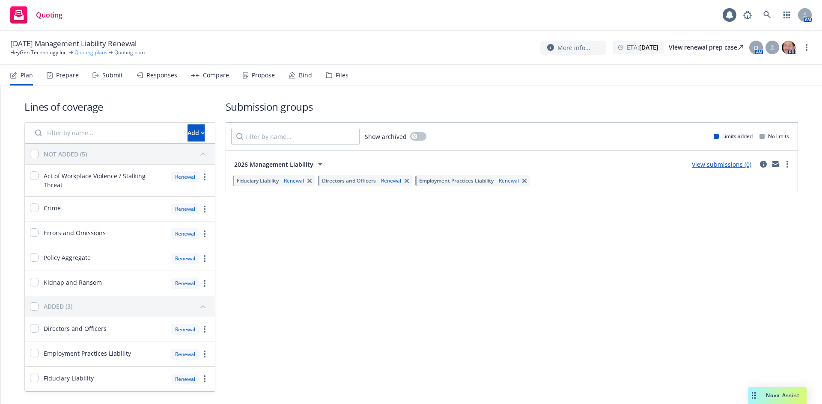
click at [82, 53] on link "Quoting plans" at bounding box center [90, 53] width 33 height 8
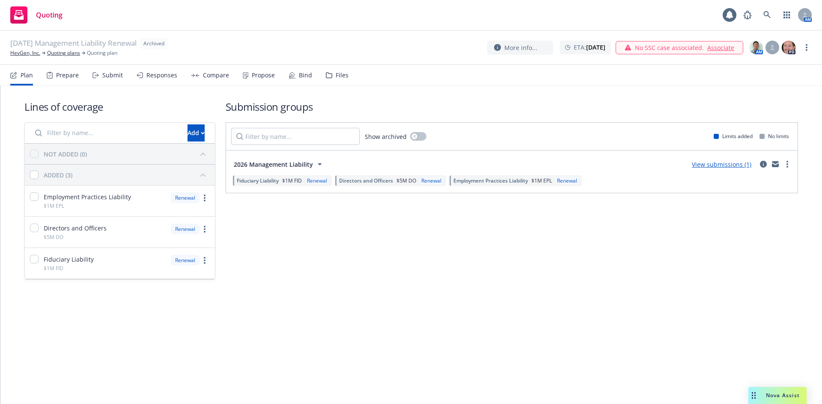
drag, startPoint x: 313, startPoint y: 164, endPoint x: 234, endPoint y: 164, distance: 79.6
click at [232, 163] on button "2026 Management Liability" at bounding box center [279, 164] width 96 height 17
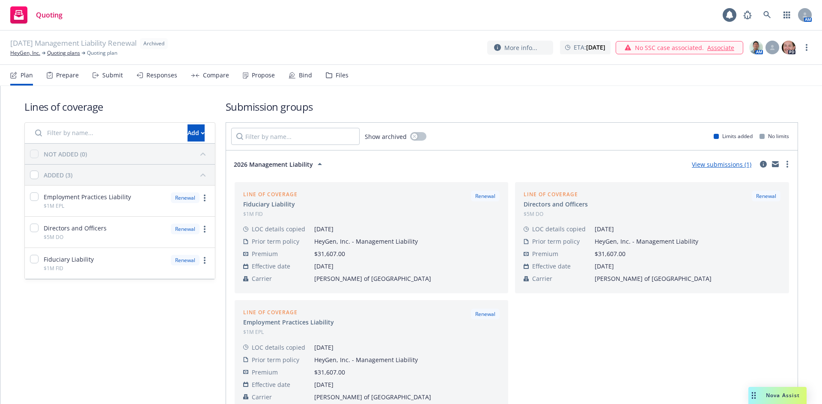
drag, startPoint x: 235, startPoint y: 164, endPoint x: 306, endPoint y: 167, distance: 72.0
click at [306, 167] on span "2026 Management Liability" at bounding box center [273, 164] width 79 height 9
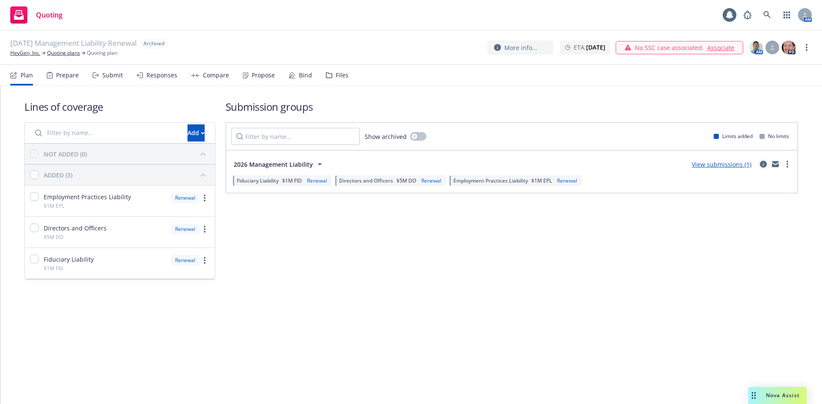
click at [762, 165] on icon "circleInformation" at bounding box center [763, 164] width 7 height 7
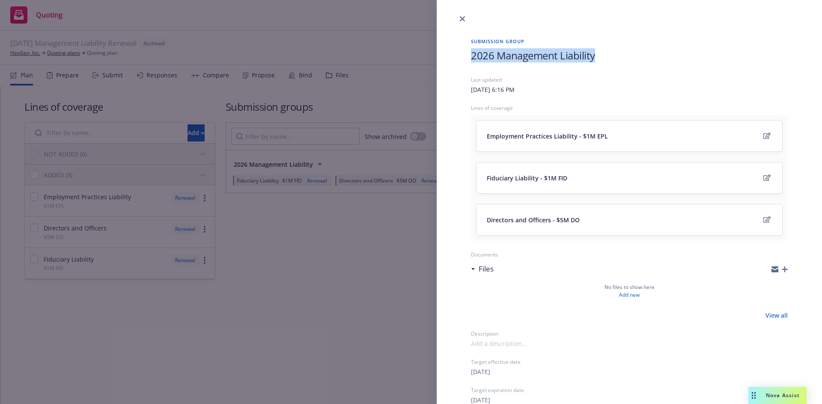
drag, startPoint x: 594, startPoint y: 56, endPoint x: 462, endPoint y: 62, distance: 132.0
click at [462, 62] on div "Submission group 2026 Management Liability Last updated Friday, August 15, 2025…" at bounding box center [629, 293] width 344 height 538
copy span "2026 Management Liability"
click at [381, 274] on div "Submission group 2026 Management Liability Last updated Friday, August 15, 2025…" at bounding box center [411, 202] width 822 height 404
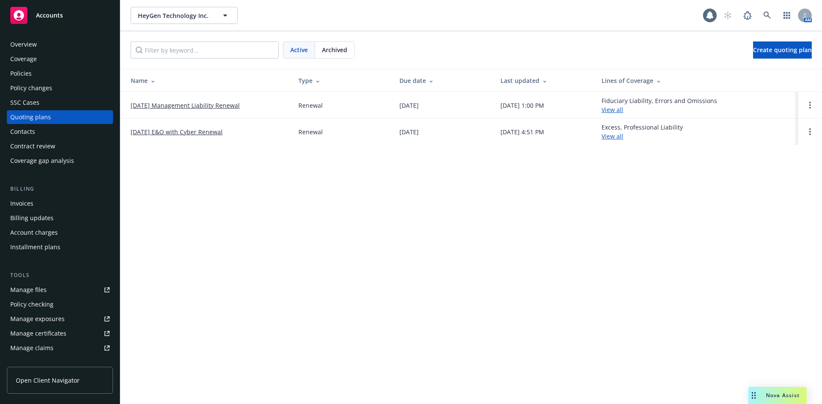
click at [45, 48] on div "Overview" at bounding box center [59, 45] width 99 height 14
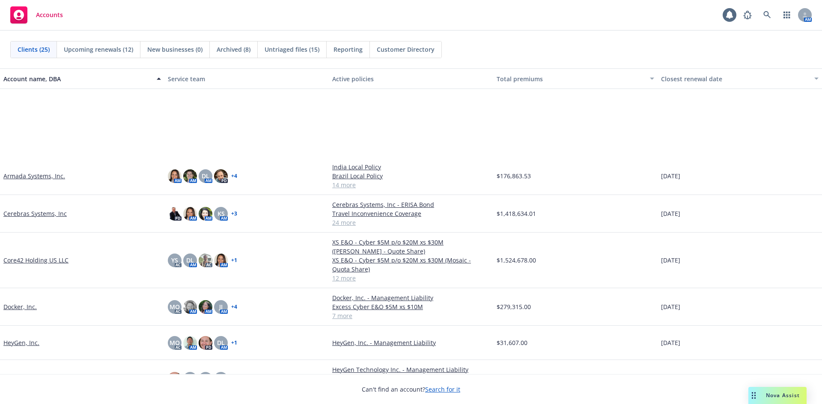
scroll to position [128, 0]
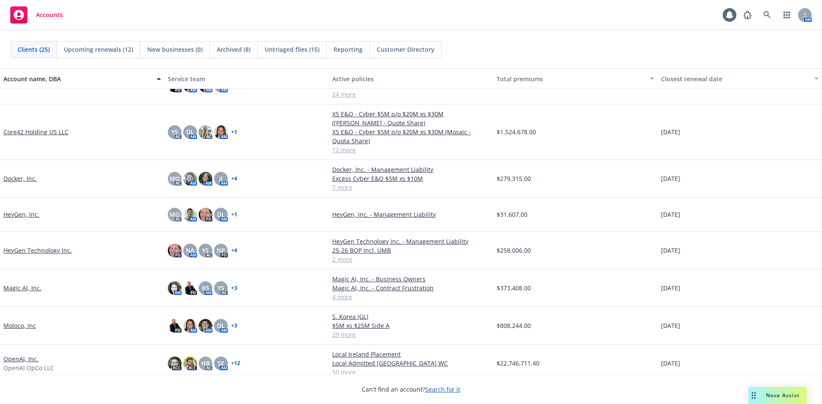
click at [101, 53] on span "Upcoming renewals (12)" at bounding box center [98, 49] width 69 height 9
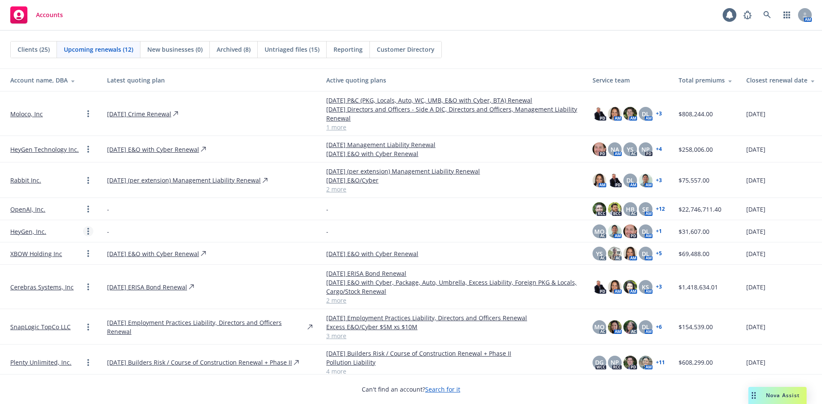
click at [87, 229] on circle "Open options" at bounding box center [88, 229] width 2 height 2
click at [146, 232] on div "-" at bounding box center [209, 231] width 205 height 9
